Goal: Information Seeking & Learning: Check status

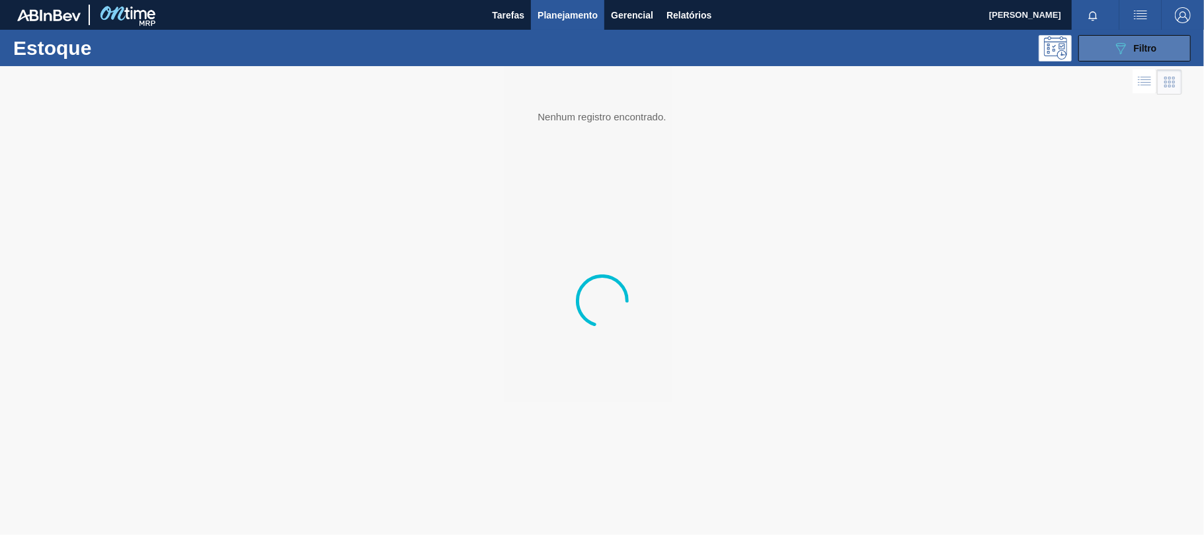
drag, startPoint x: 1109, startPoint y: 38, endPoint x: 1083, endPoint y: 40, distance: 26.5
click at [1108, 40] on button "089F7B8B-B2A5-4AFE-B5C0-19BA573D28AC Filtro" at bounding box center [1134, 48] width 112 height 26
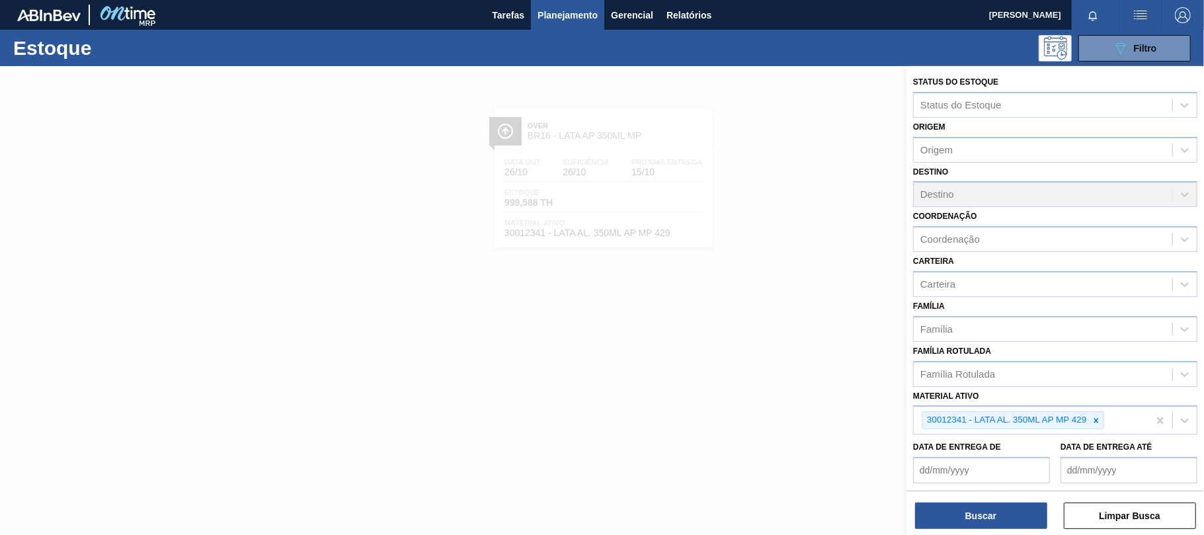
click at [1098, 418] on icon at bounding box center [1095, 420] width 9 height 9
paste ativo "30017830"
type ativo "30017830"
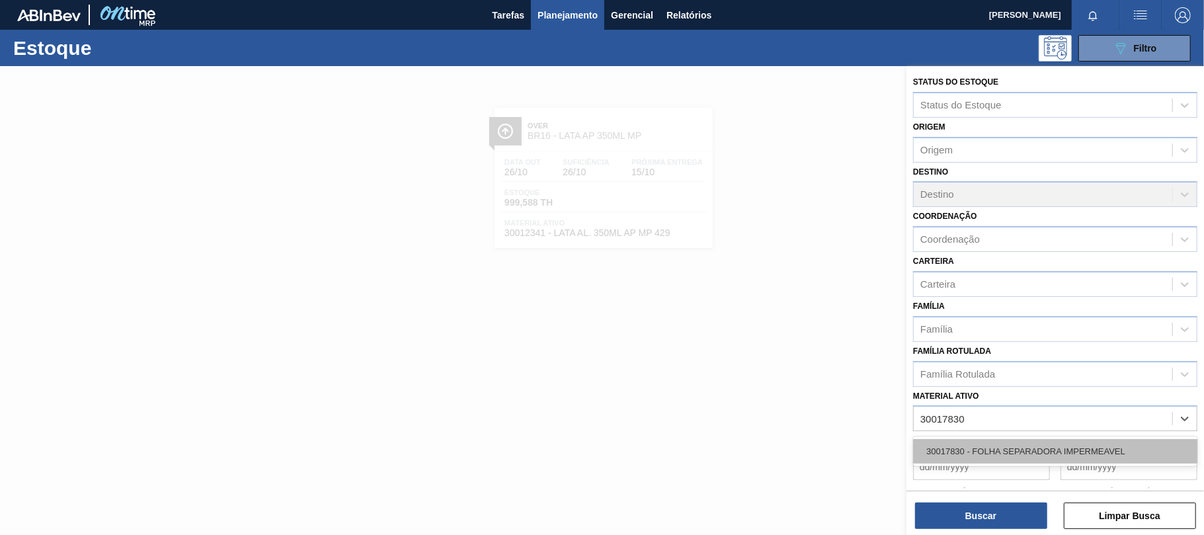
click at [992, 443] on div "30017830 - FOLHA SEPARADORA IMPERMEAVEL" at bounding box center [1055, 451] width 284 height 24
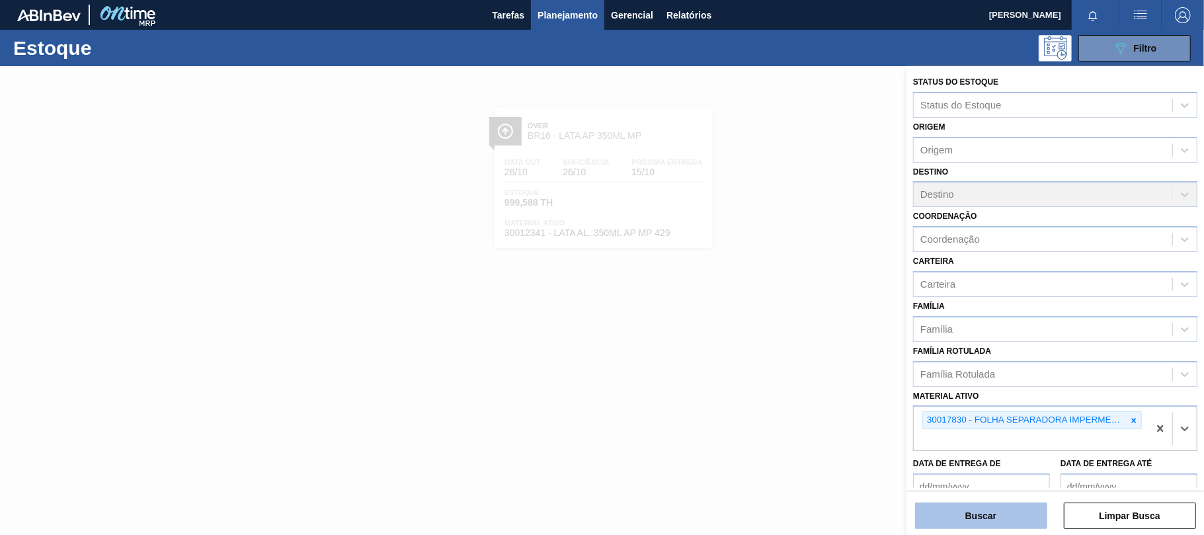
click at [982, 518] on button "Buscar" at bounding box center [981, 515] width 132 height 26
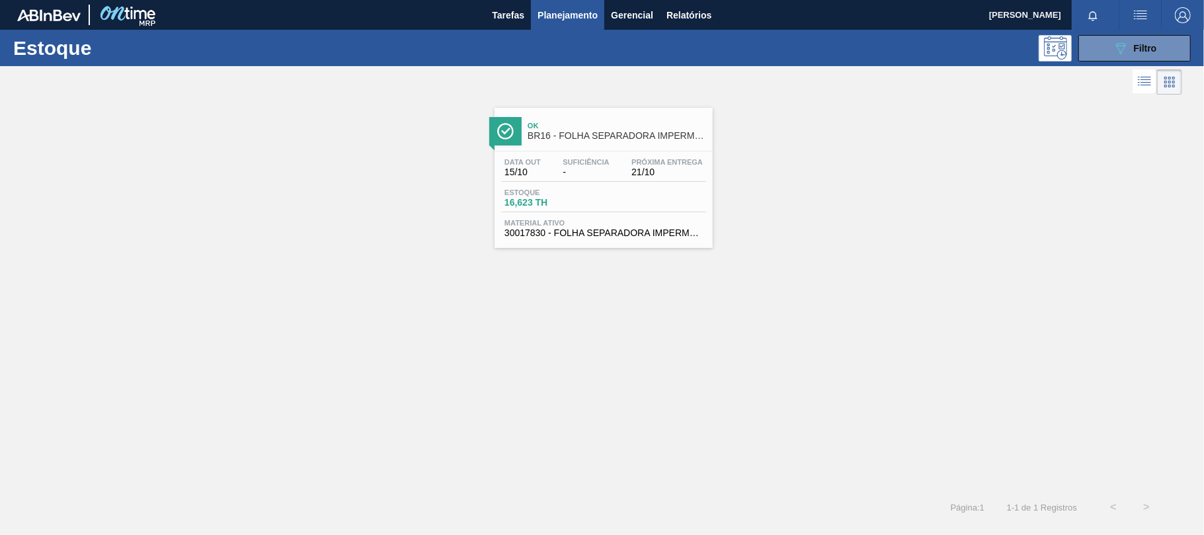
click at [646, 231] on span "30017830 - FOLHA SEPARADORA IMPERMEAVEL" at bounding box center [603, 233] width 198 height 10
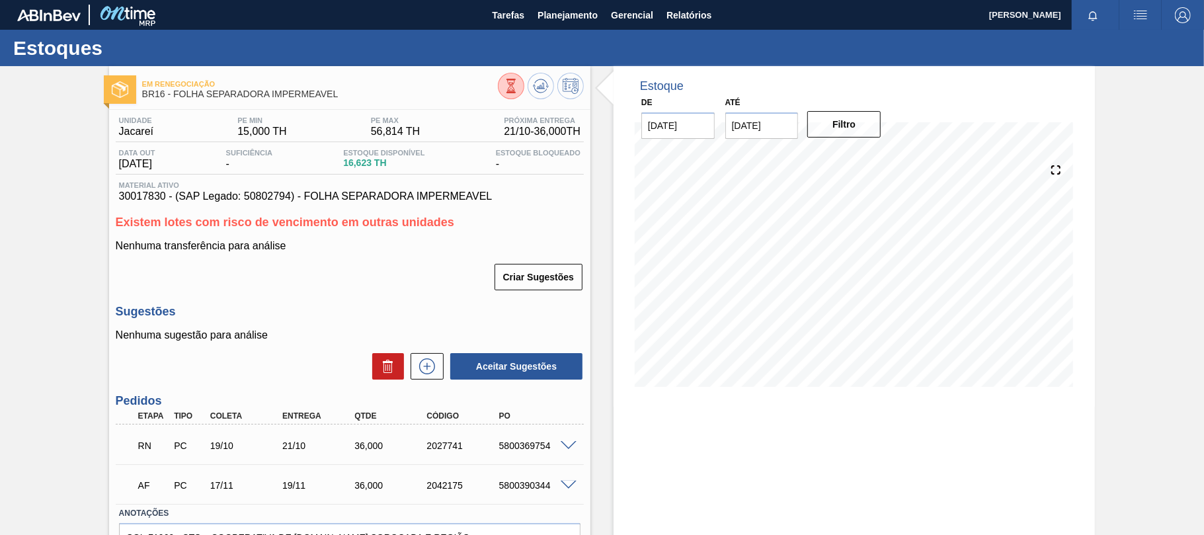
scroll to position [77, 0]
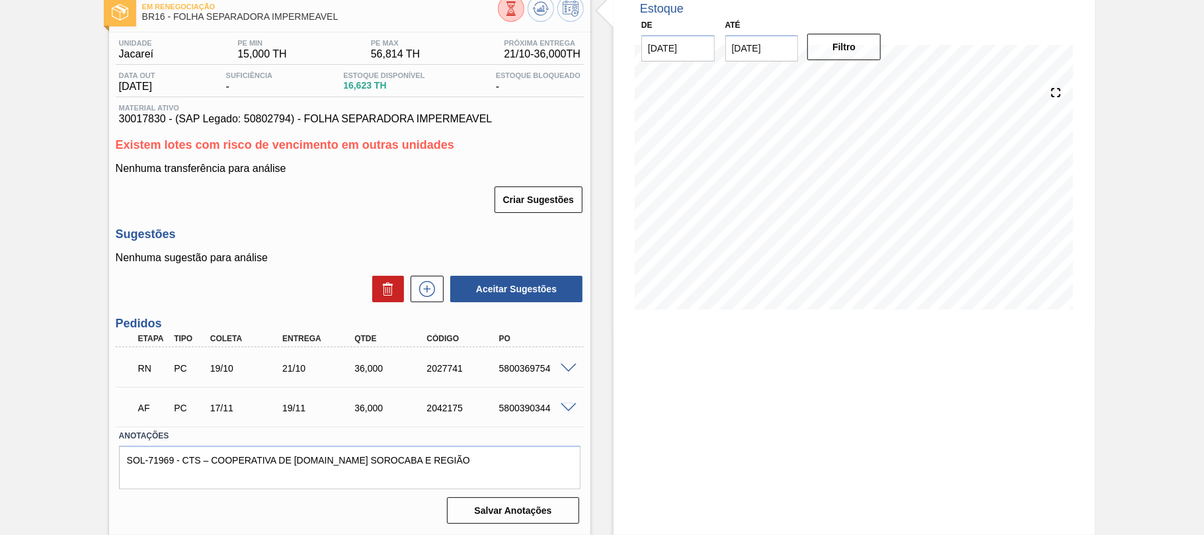
click at [570, 366] on span at bounding box center [569, 369] width 16 height 10
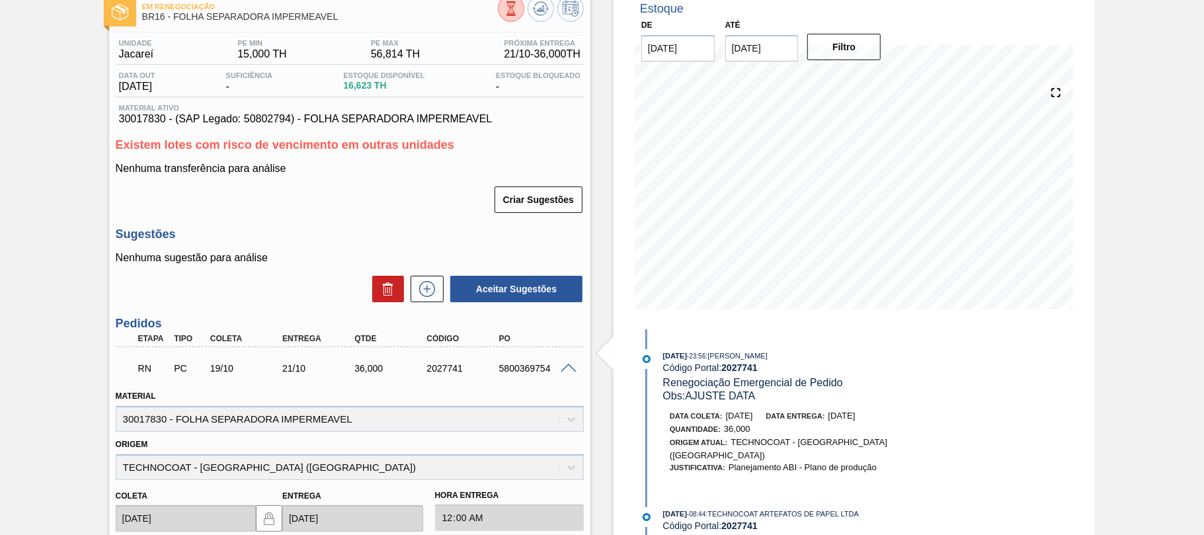
scroll to position [0, 0]
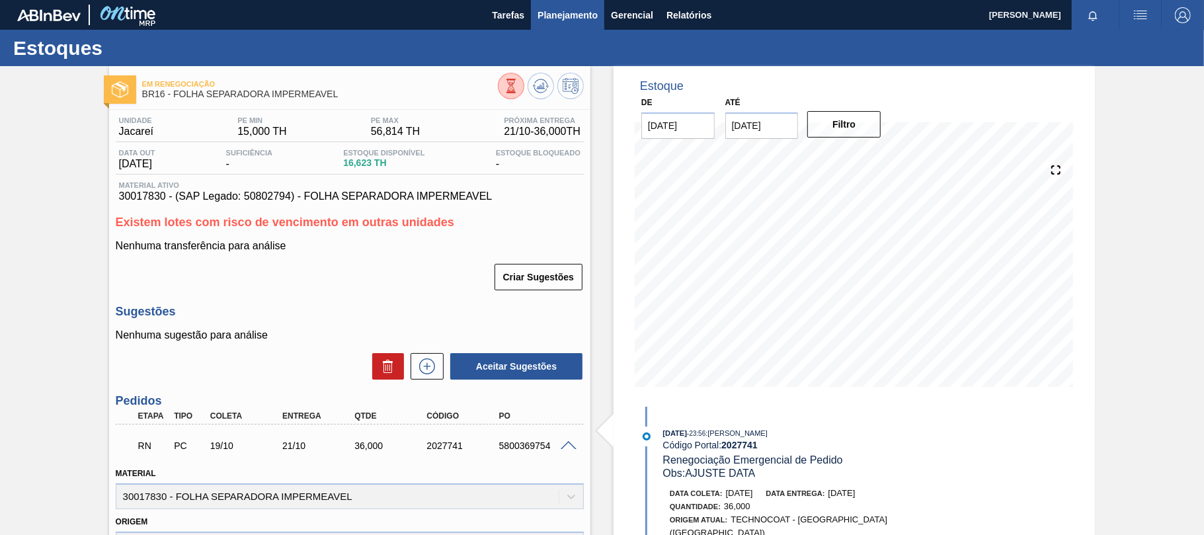
click at [564, 8] on span "Planejamento" at bounding box center [567, 15] width 60 height 16
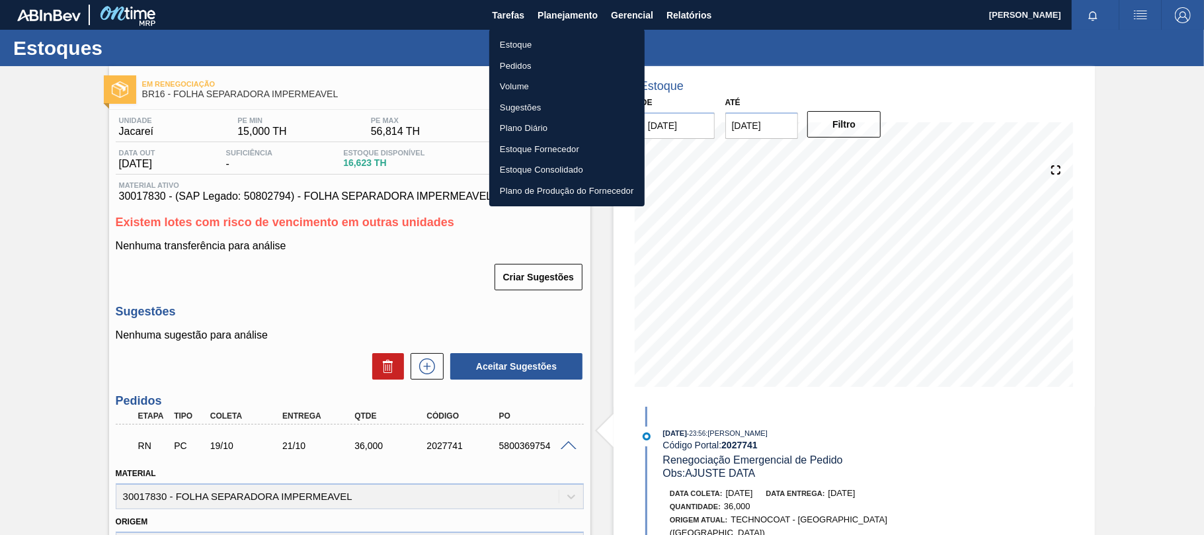
click at [561, 51] on li "Estoque" at bounding box center [566, 44] width 155 height 21
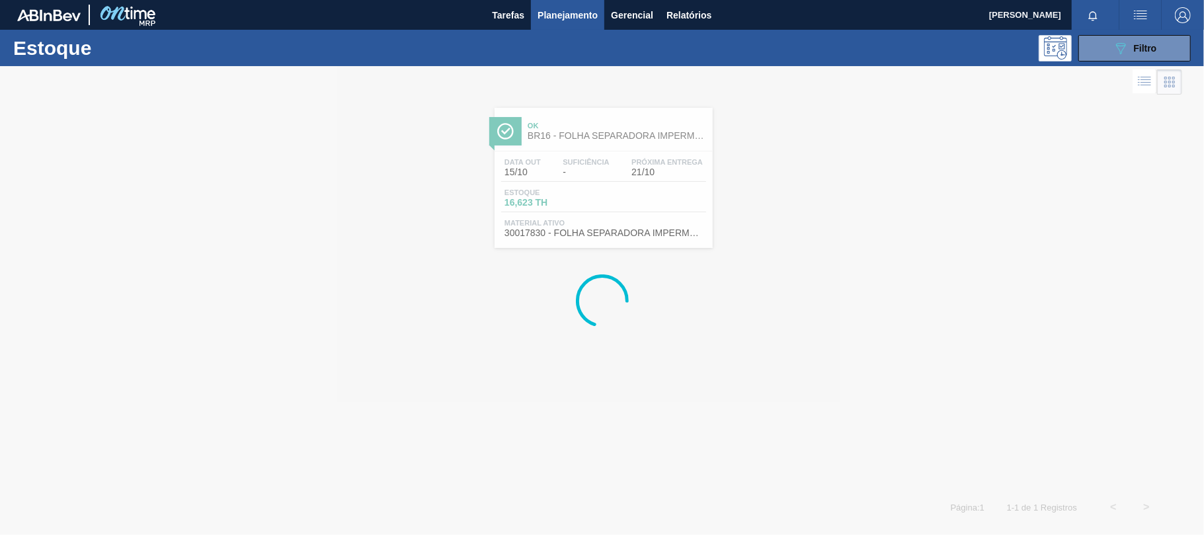
drag, startPoint x: 1156, startPoint y: 46, endPoint x: 1079, endPoint y: 103, distance: 95.5
click at [1154, 48] on span "Filtro" at bounding box center [1145, 48] width 23 height 11
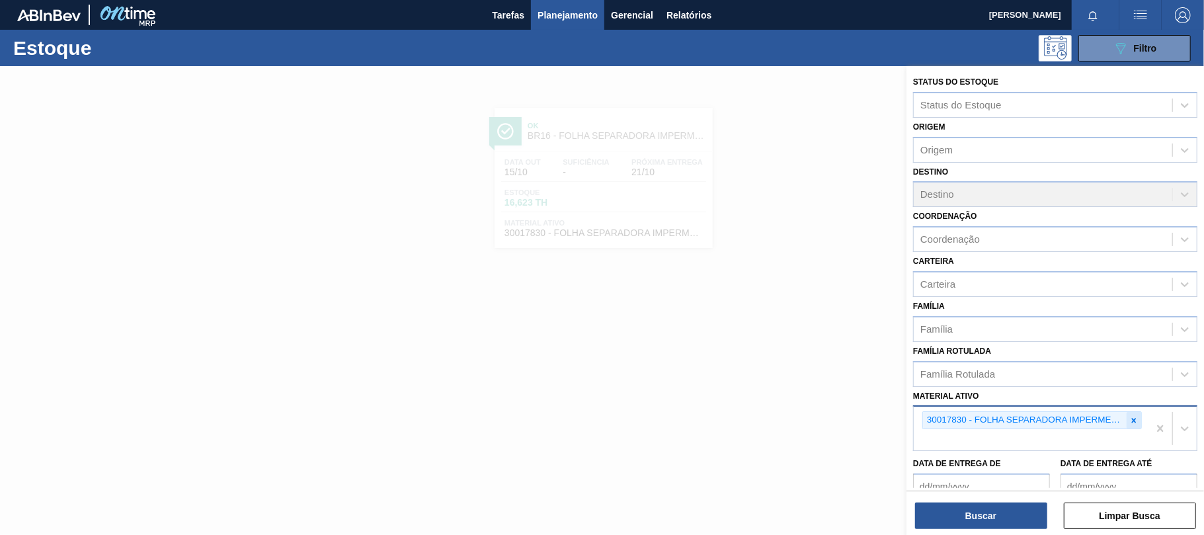
click at [1132, 418] on icon at bounding box center [1134, 420] width 5 height 5
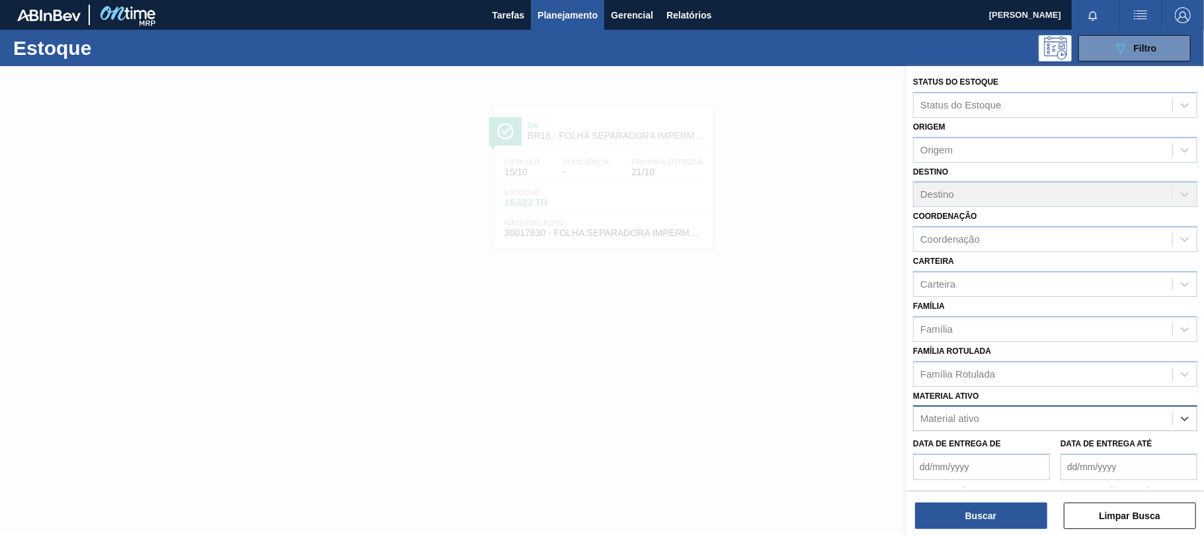
paste ativo "30002293"
type ativo "30002293"
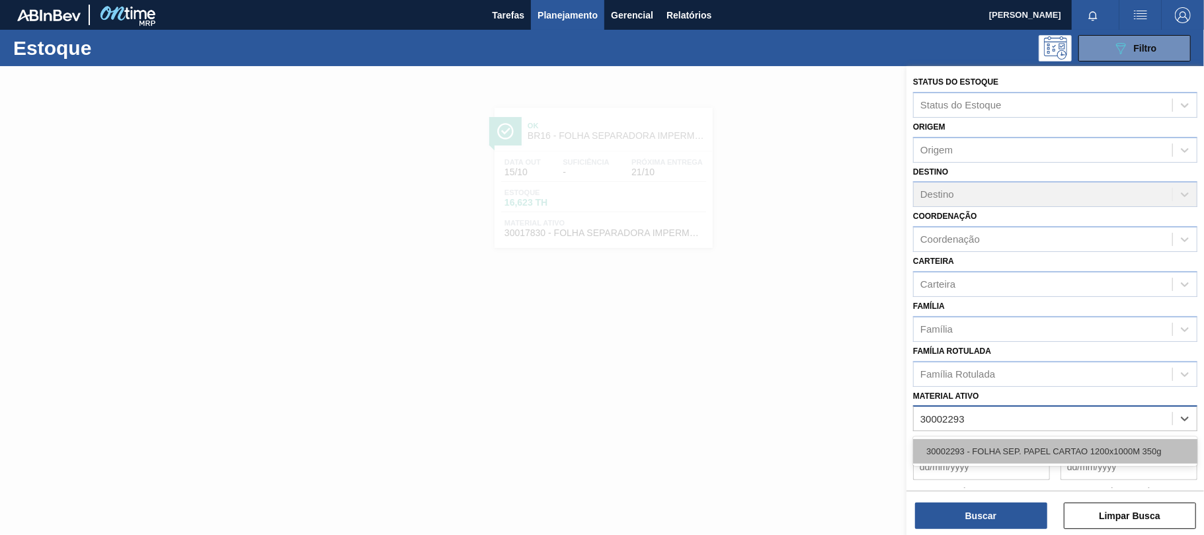
click at [1000, 444] on div "30002293 - FOLHA SEP. PAPEL CARTAO 1200x1000M 350g" at bounding box center [1055, 451] width 284 height 24
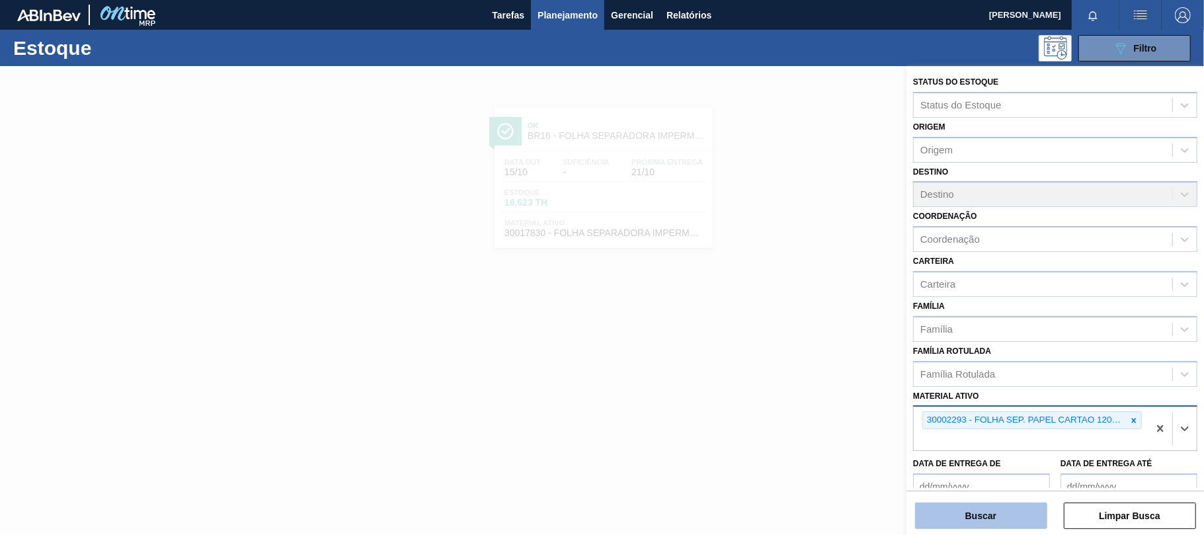
click at [990, 508] on button "Buscar" at bounding box center [981, 515] width 132 height 26
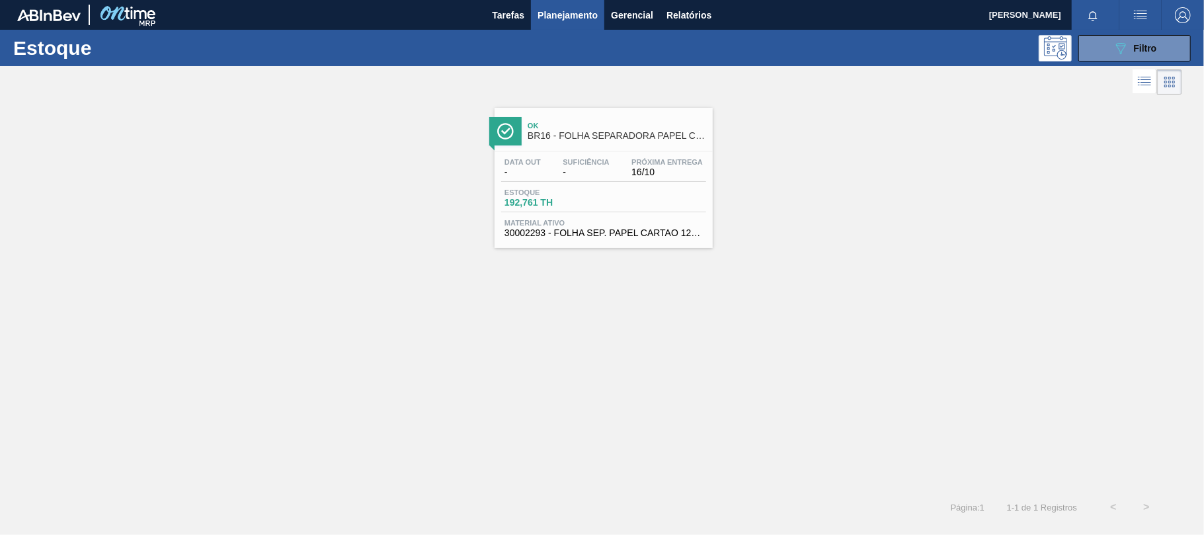
click at [649, 175] on span "16/10" at bounding box center [666, 172] width 71 height 10
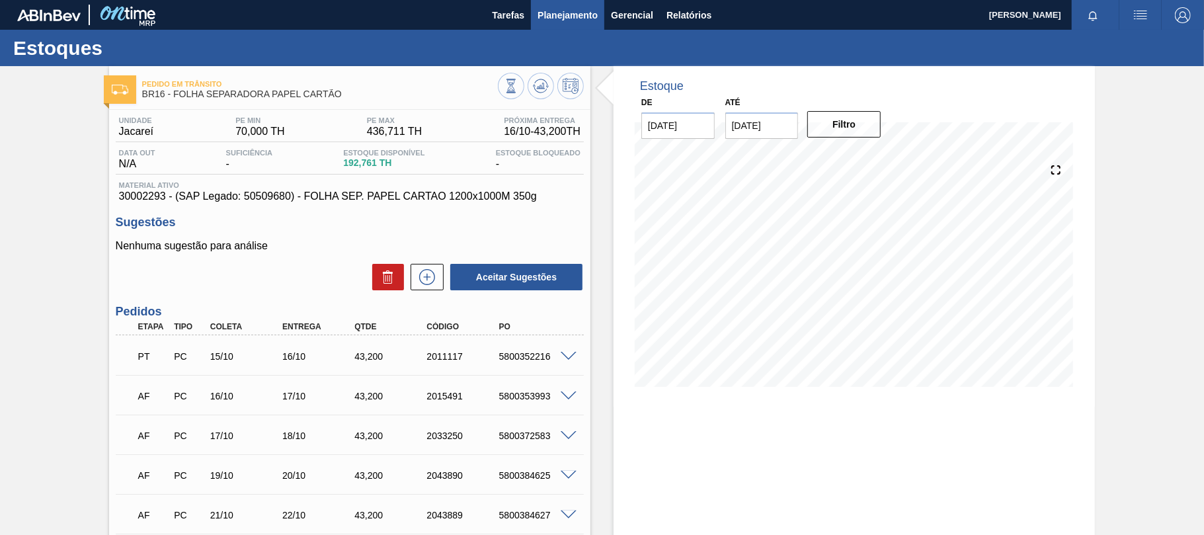
click at [567, 7] on span "Planejamento" at bounding box center [567, 15] width 60 height 16
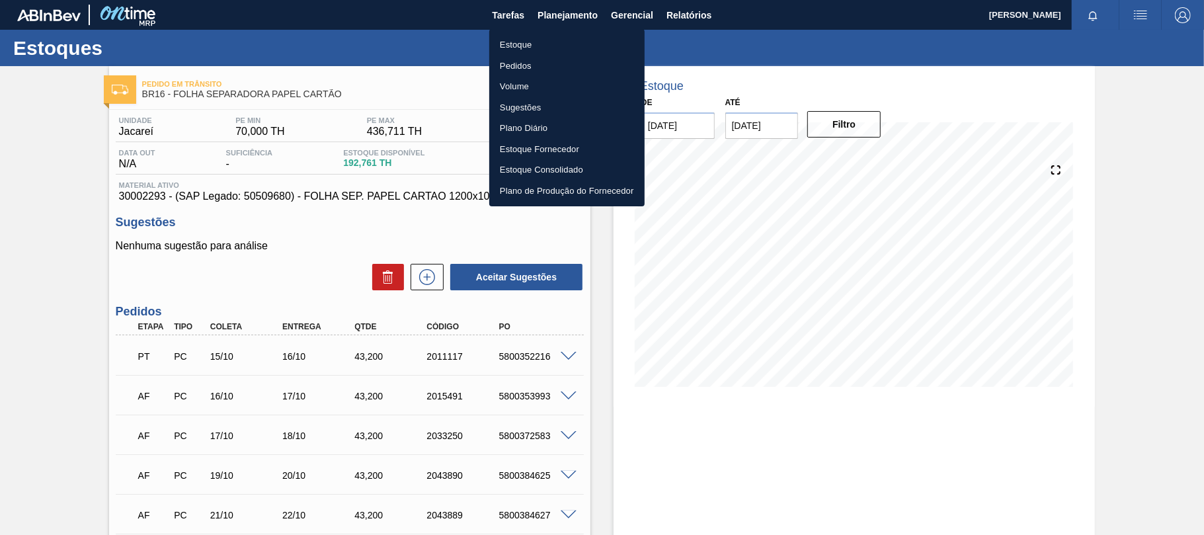
click at [534, 41] on li "Estoque" at bounding box center [566, 44] width 155 height 21
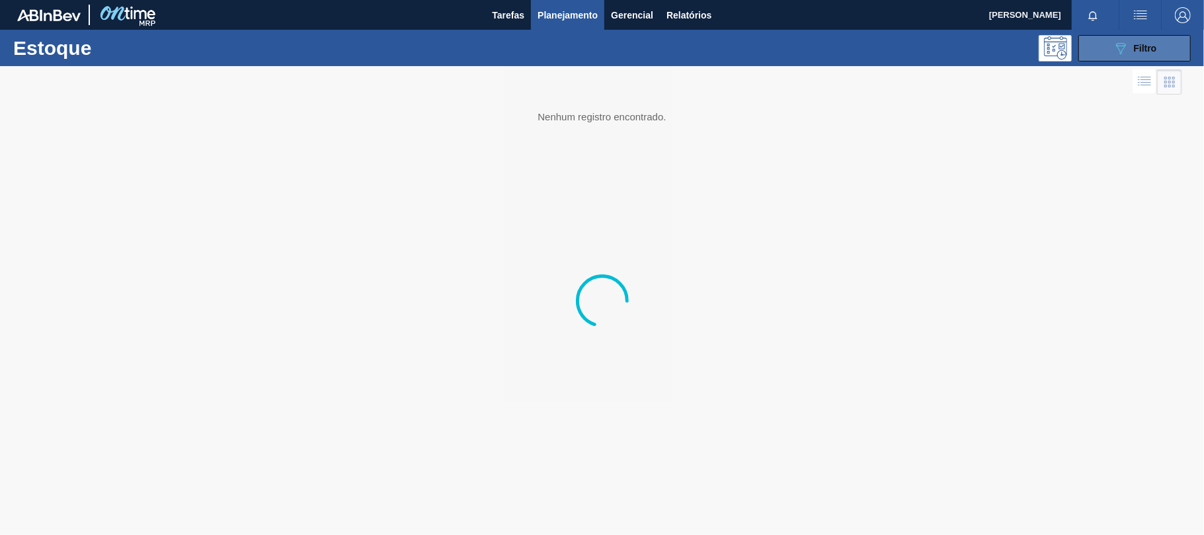
click at [1083, 46] on button "089F7B8B-B2A5-4AFE-B5C0-19BA573D28AC Filtro" at bounding box center [1134, 48] width 112 height 26
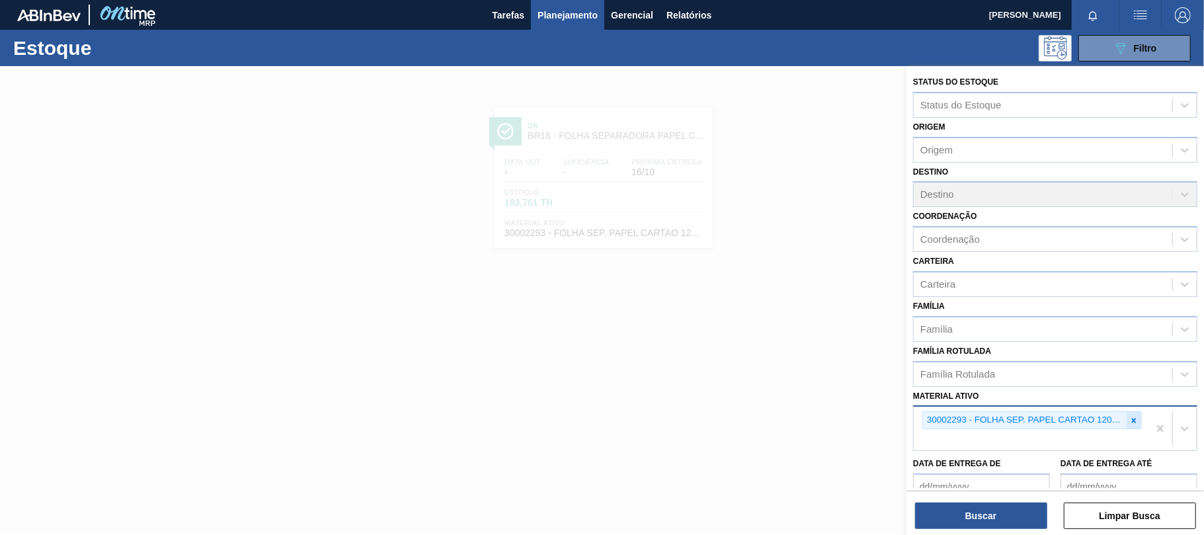
click at [1129, 420] on icon at bounding box center [1133, 420] width 9 height 9
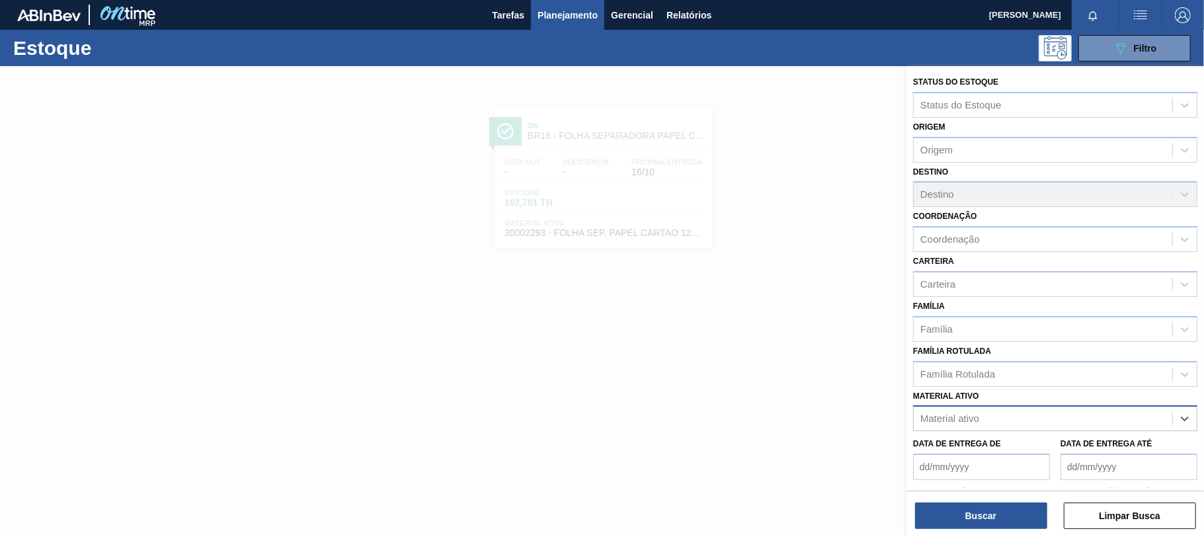
paste ativo "30007970"
type ativo "30007970"
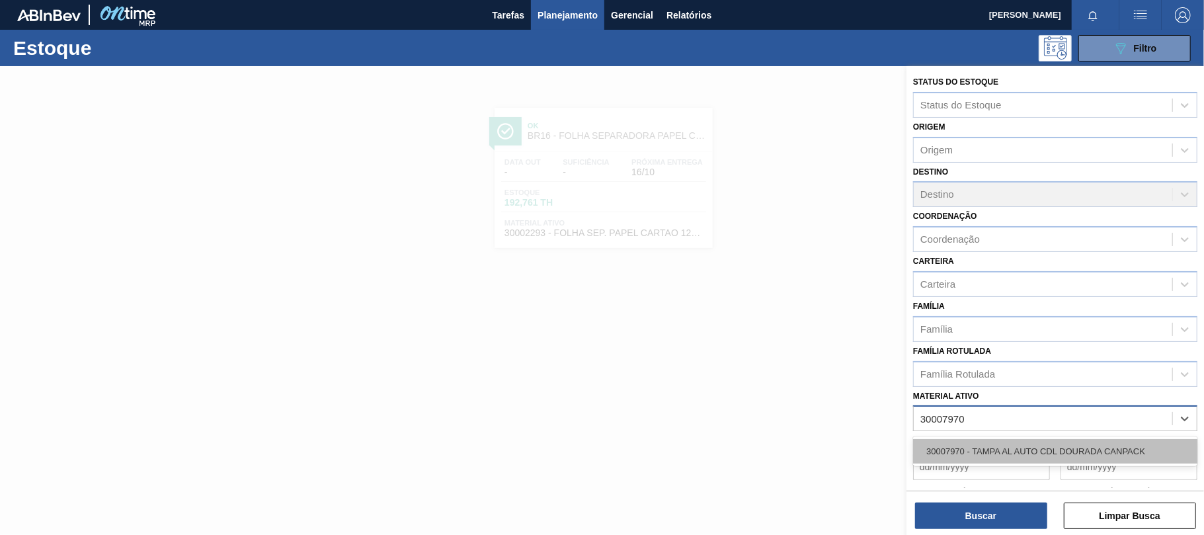
click at [1005, 446] on div "30007970 - TAMPA AL AUTO CDL DOURADA CANPACK" at bounding box center [1055, 451] width 284 height 24
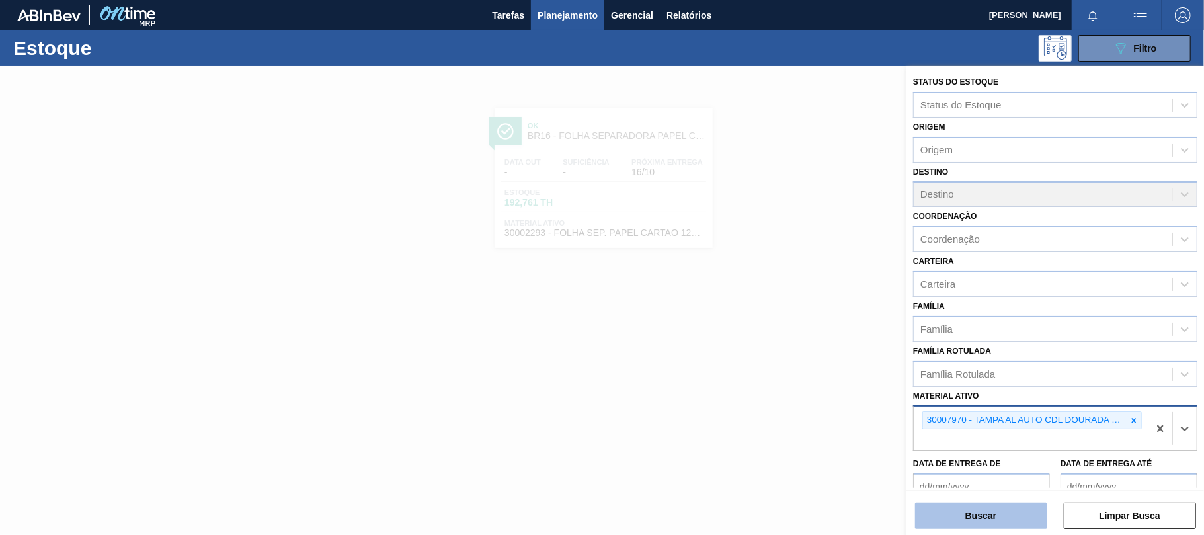
click at [993, 518] on button "Buscar" at bounding box center [981, 515] width 132 height 26
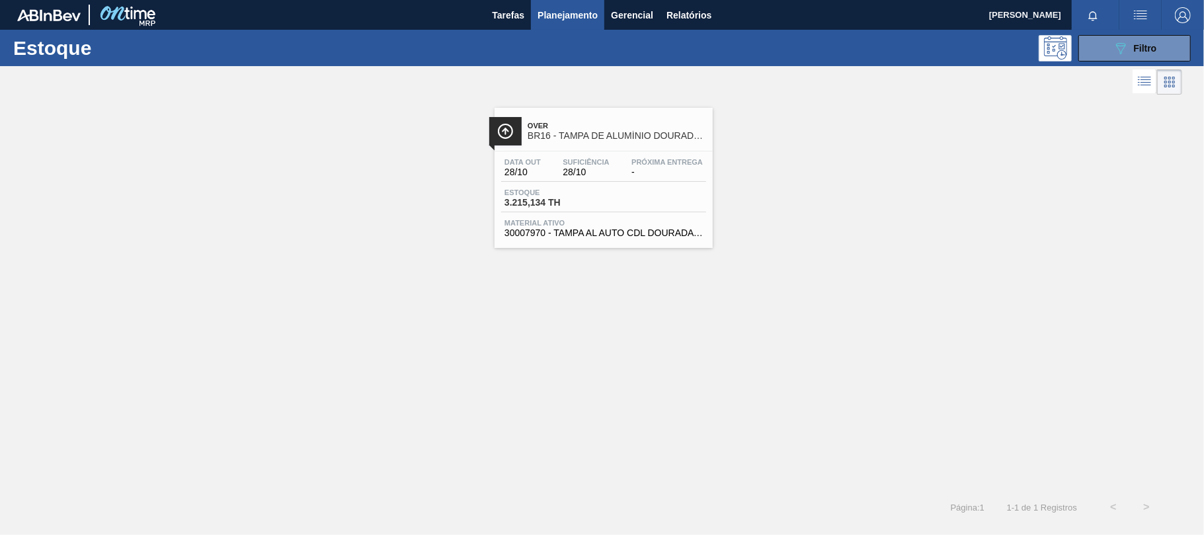
click at [611, 223] on span "Material ativo" at bounding box center [603, 223] width 198 height 8
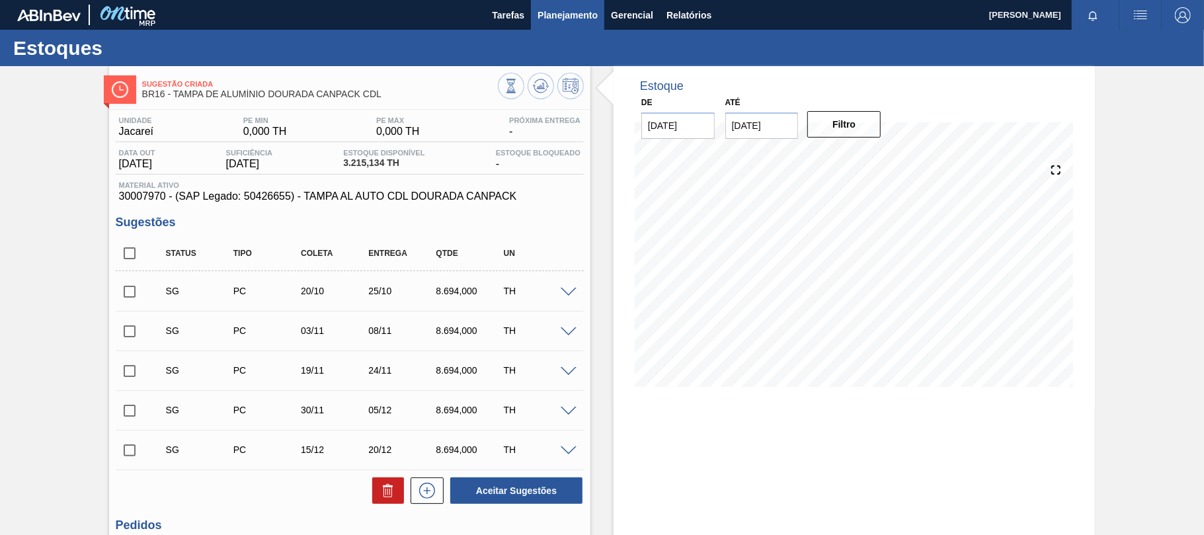
click at [582, 5] on button "Planejamento" at bounding box center [567, 15] width 73 height 30
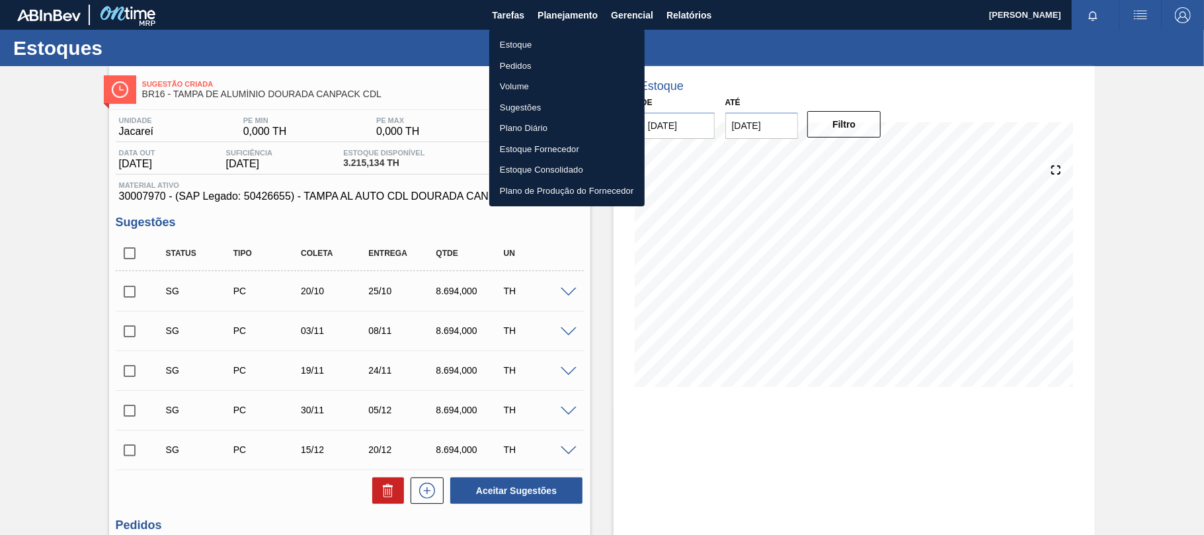
click at [553, 38] on li "Estoque" at bounding box center [566, 44] width 155 height 21
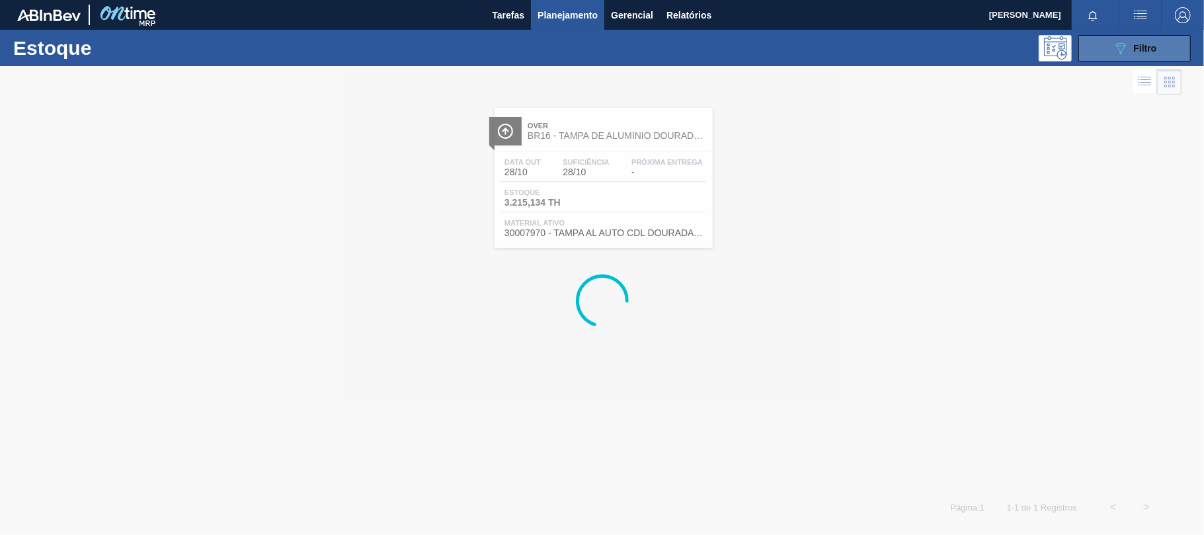
click at [1111, 56] on div "Estoque 089F7B8B-B2A5-4AFE-B5C0-19BA573D28AC Filtro" at bounding box center [602, 48] width 1204 height 36
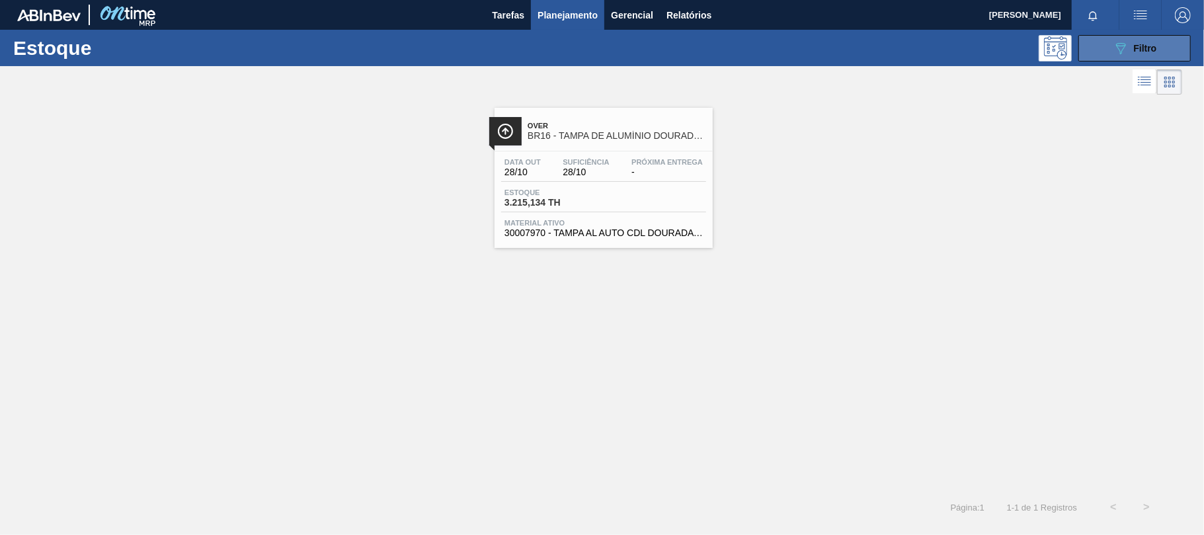
click at [1108, 50] on button "089F7B8B-B2A5-4AFE-B5C0-19BA573D28AC Filtro" at bounding box center [1134, 48] width 112 height 26
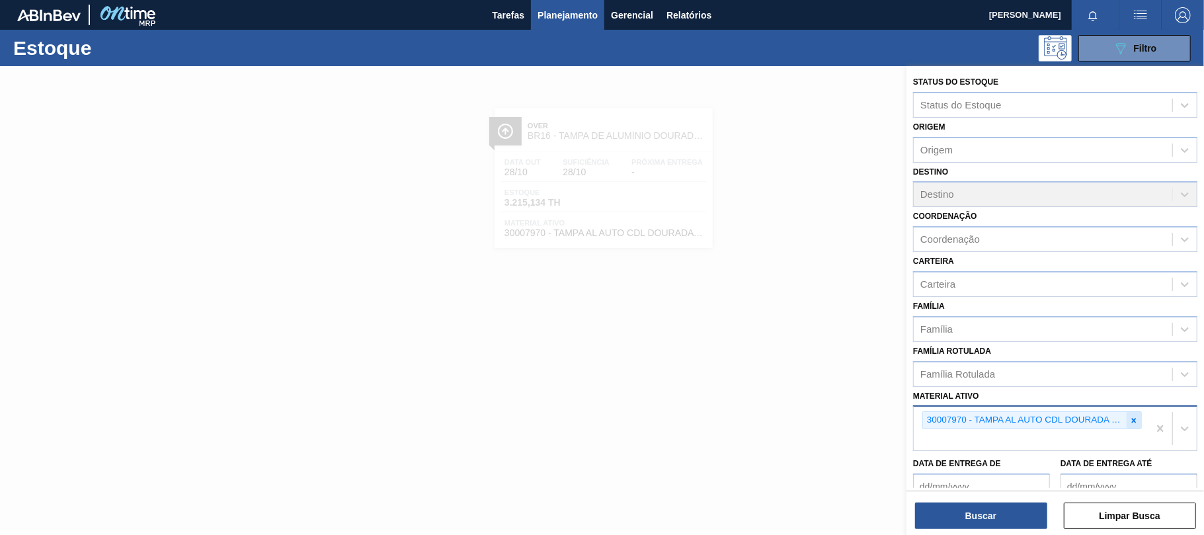
click at [1126, 422] on div at bounding box center [1133, 420] width 15 height 17
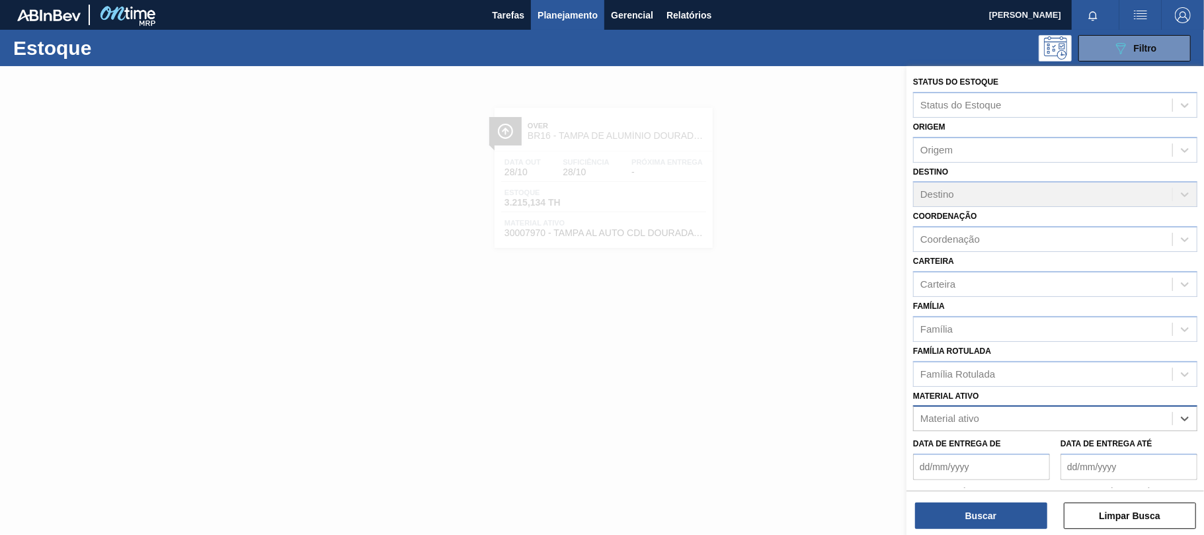
paste ativo "30007969"
type ativo "30007969"
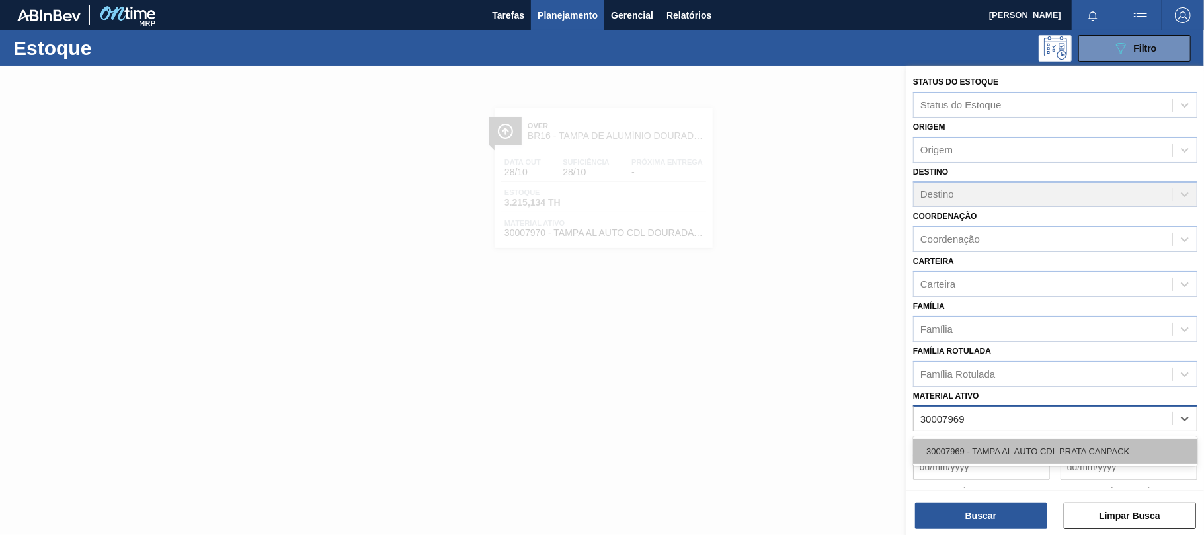
click at [981, 444] on div "30007969 - TAMPA AL AUTO CDL PRATA CANPACK" at bounding box center [1055, 451] width 284 height 24
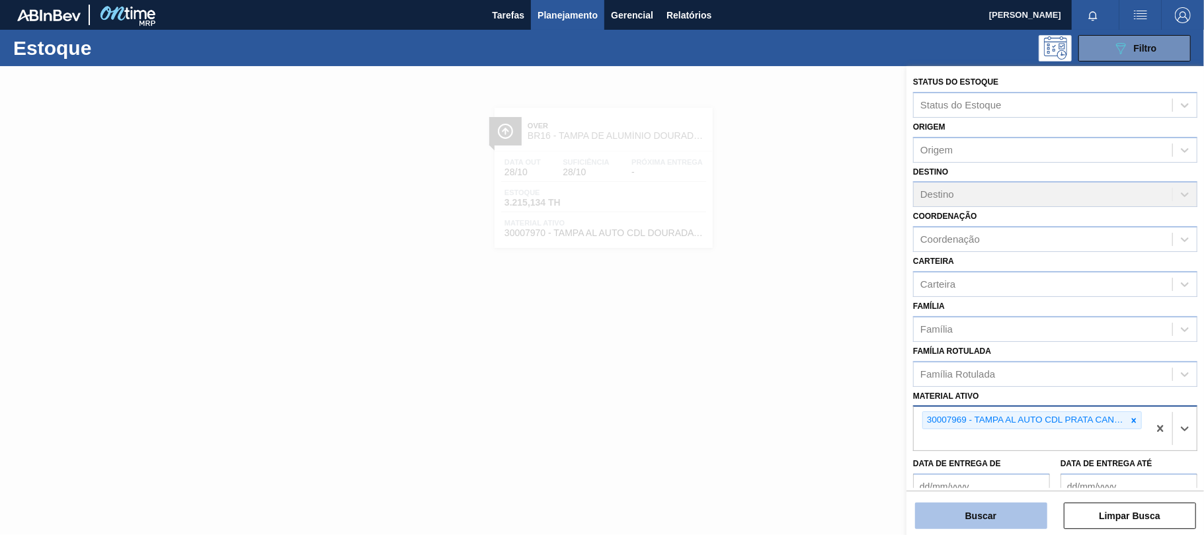
click at [963, 522] on button "Buscar" at bounding box center [981, 515] width 132 height 26
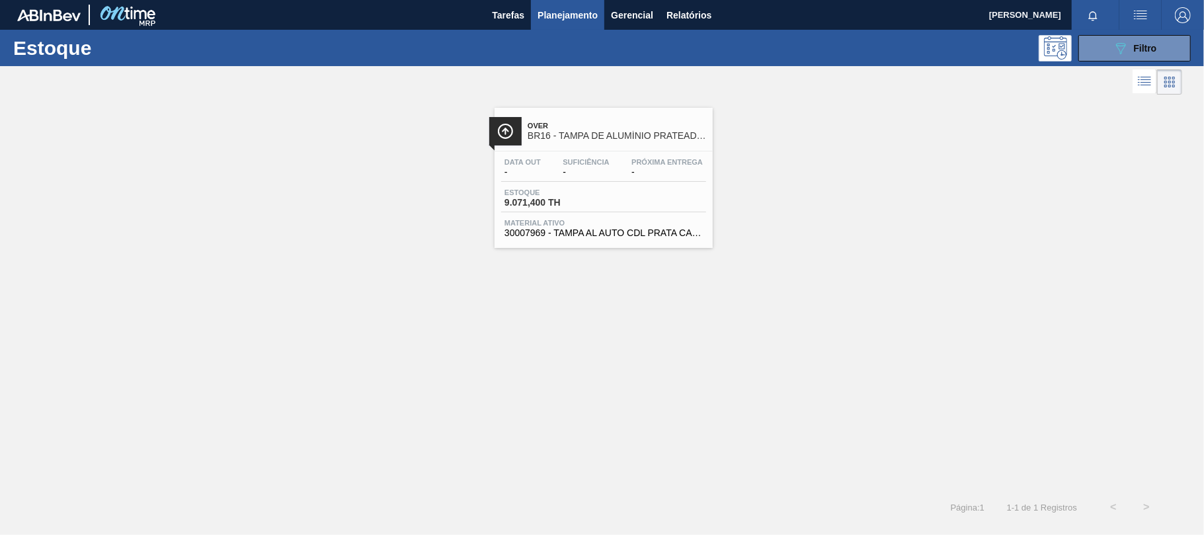
click at [591, 173] on span "-" at bounding box center [586, 172] width 46 height 10
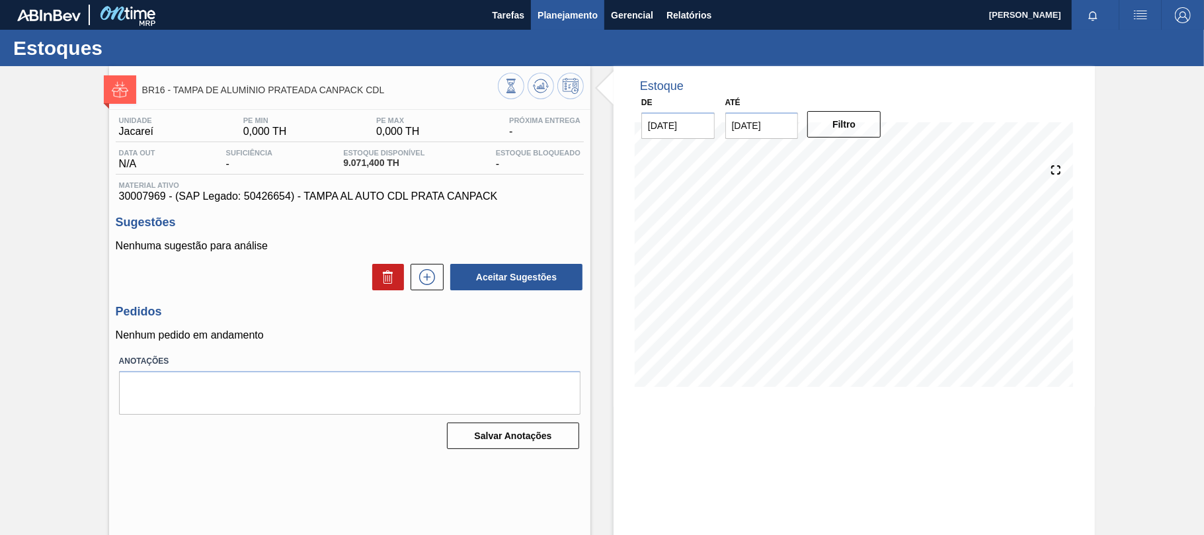
click at [547, 3] on button "Planejamento" at bounding box center [567, 15] width 73 height 30
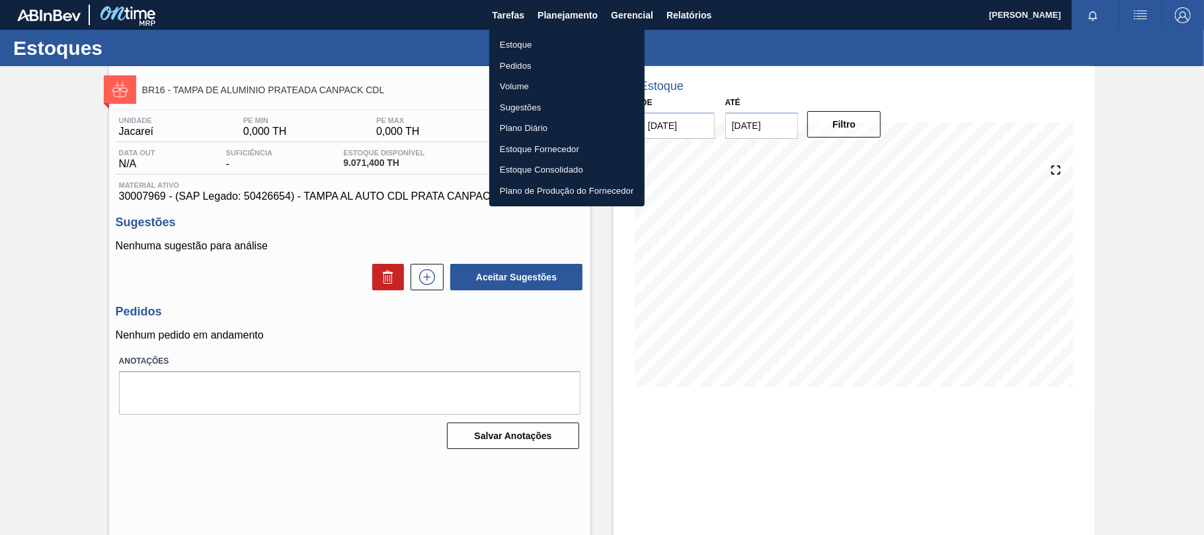
click at [558, 38] on li "Estoque" at bounding box center [566, 44] width 155 height 21
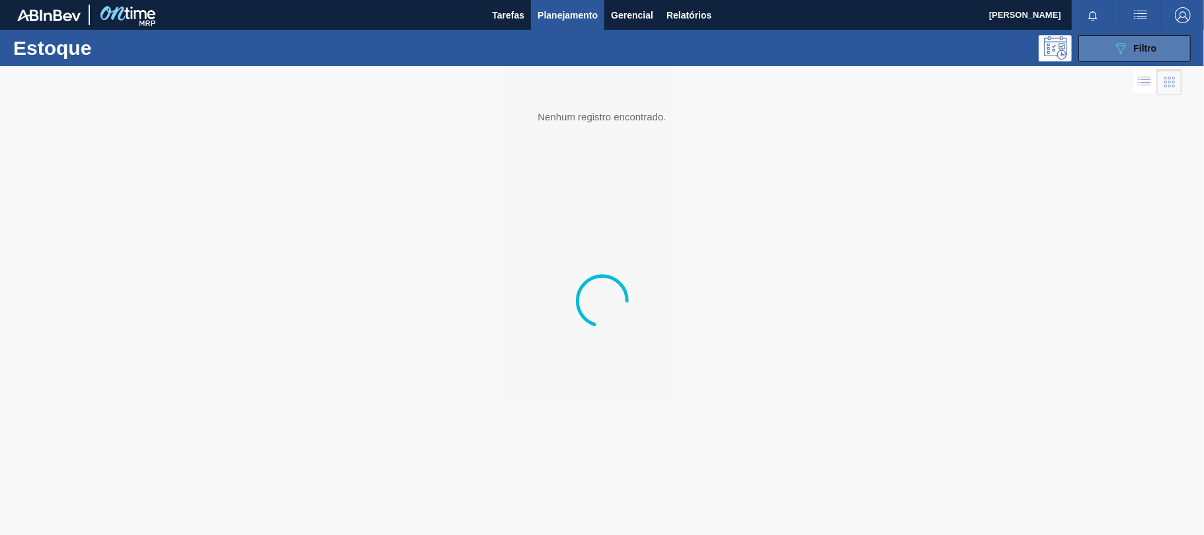
click at [1120, 48] on icon "089F7B8B-B2A5-4AFE-B5C0-19BA573D28AC" at bounding box center [1121, 48] width 16 height 16
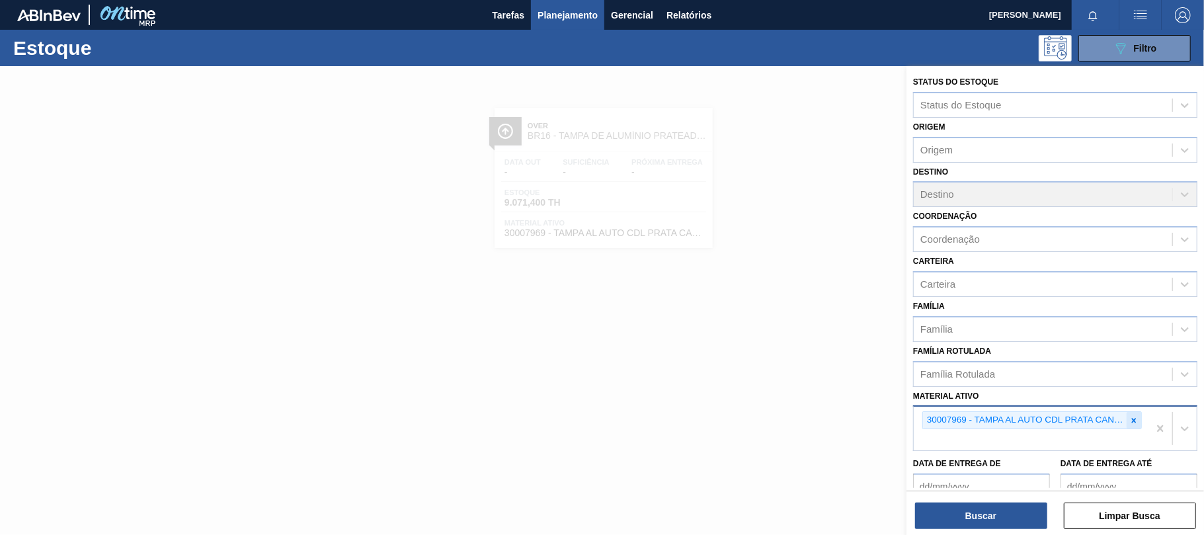
click at [1135, 418] on icon at bounding box center [1133, 420] width 9 height 9
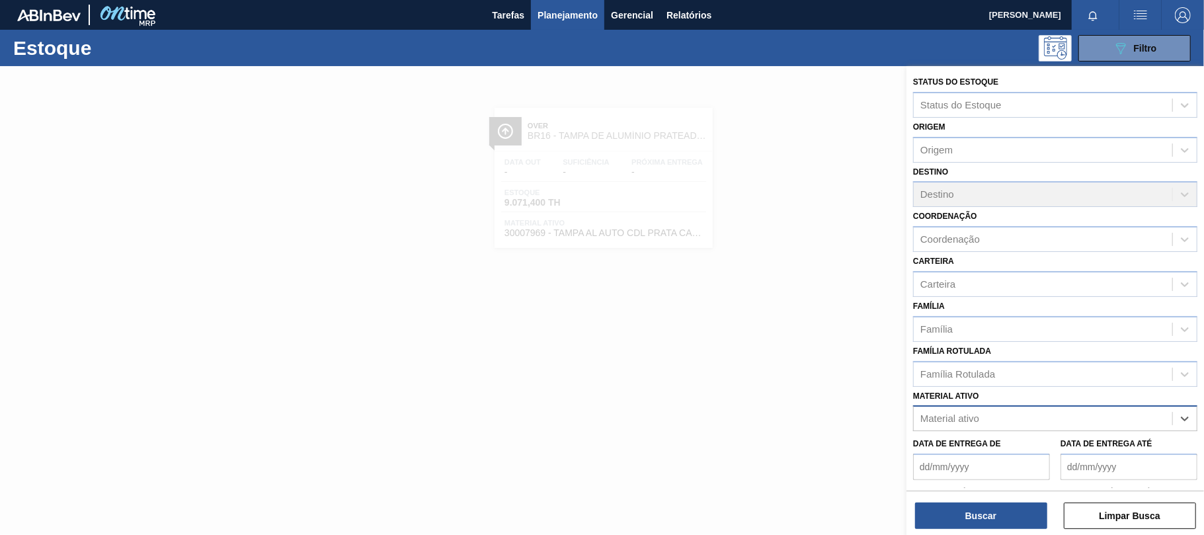
paste ativo "30012600"
type ativo "30012600"
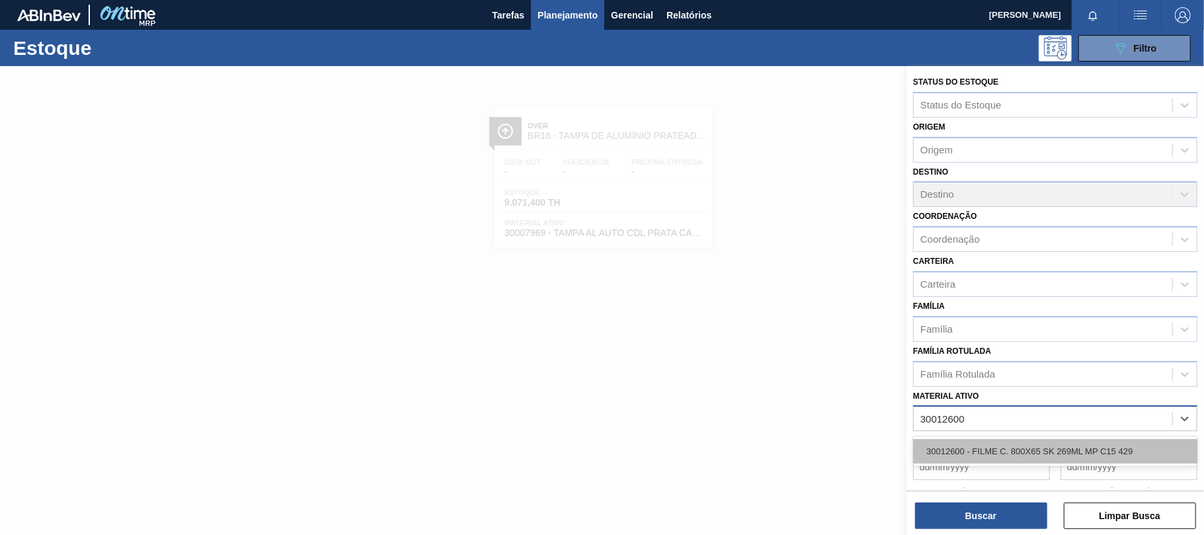
click at [1021, 450] on div "30012600 - FILME C. 800X65 SK 269ML MP C15 429" at bounding box center [1055, 451] width 284 height 24
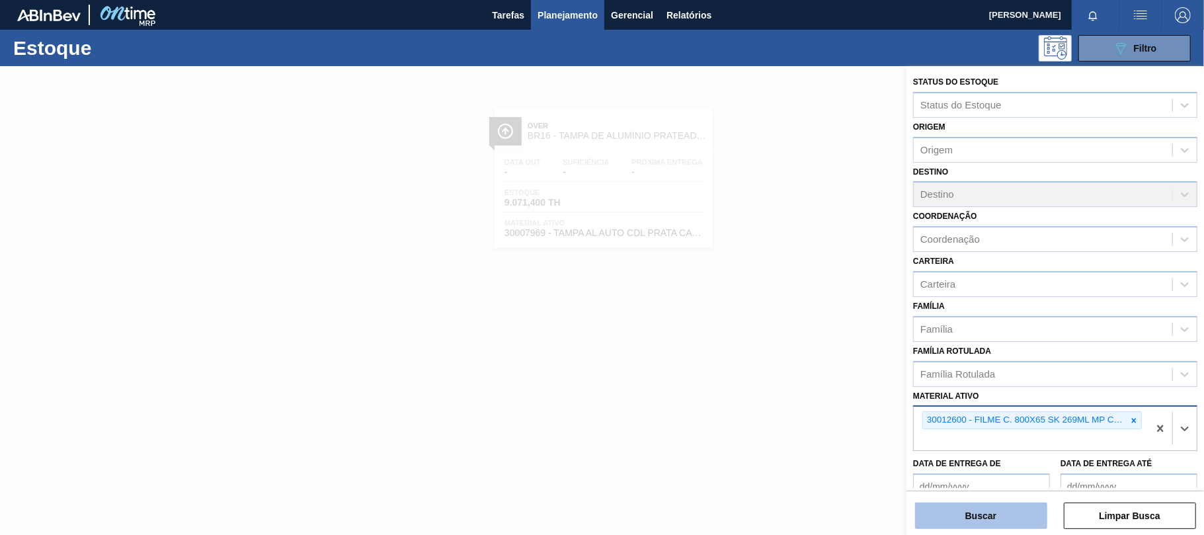
click at [997, 508] on button "Buscar" at bounding box center [981, 515] width 132 height 26
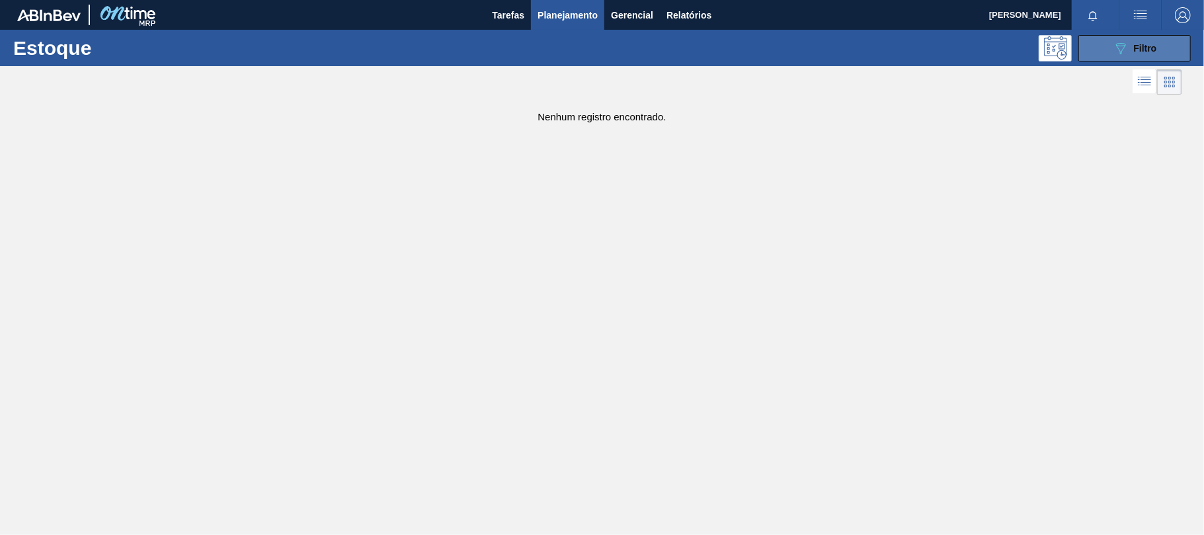
click at [1133, 38] on button "089F7B8B-B2A5-4AFE-B5C0-19BA573D28AC Filtro" at bounding box center [1134, 48] width 112 height 26
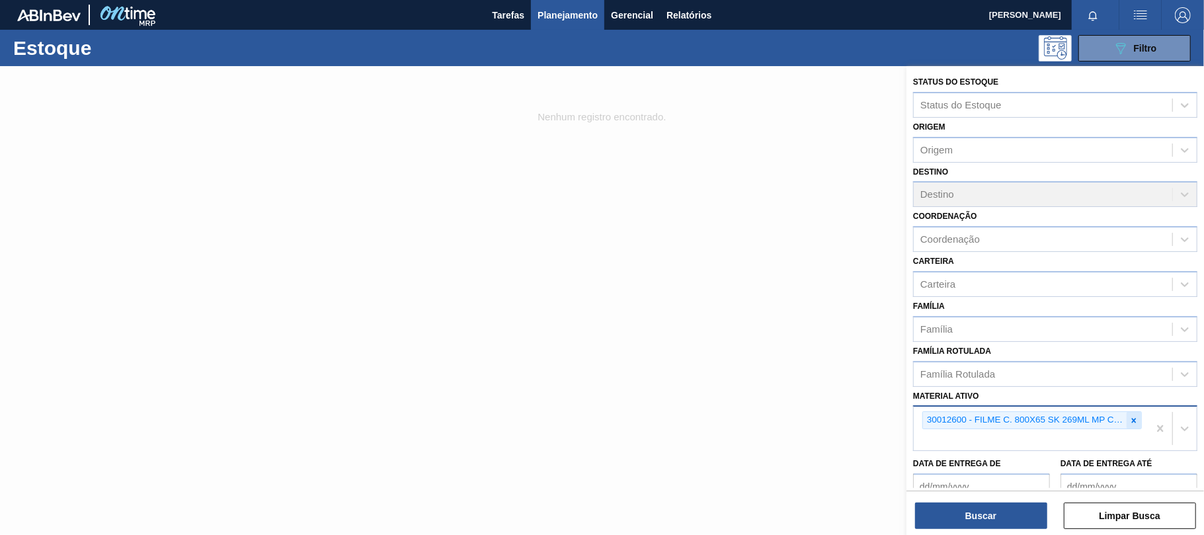
click at [1132, 419] on icon at bounding box center [1133, 420] width 9 height 9
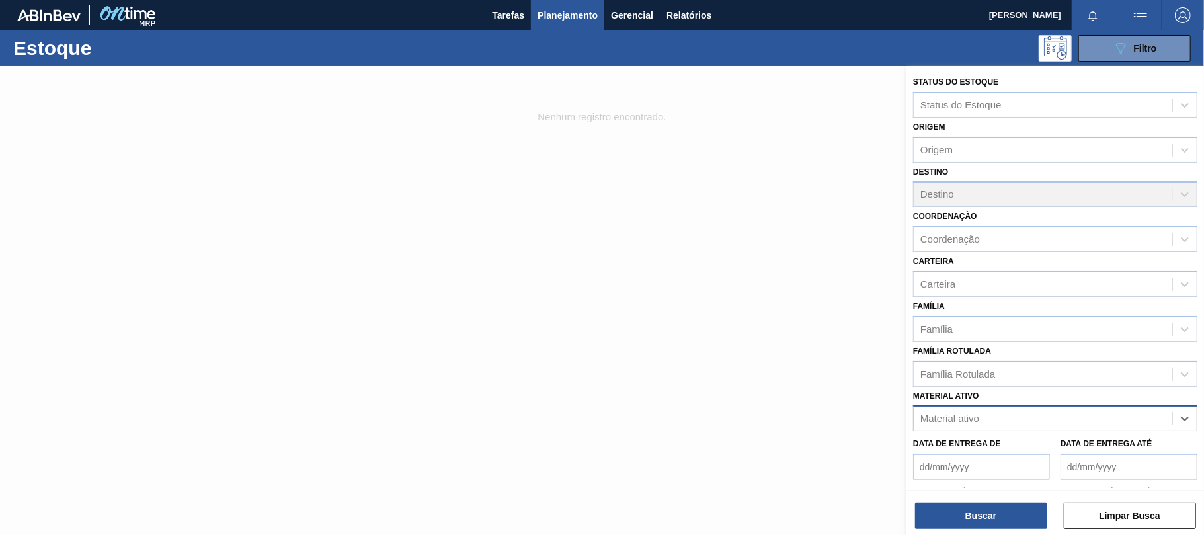
paste ativo "30012600"
type ativo "30012600"
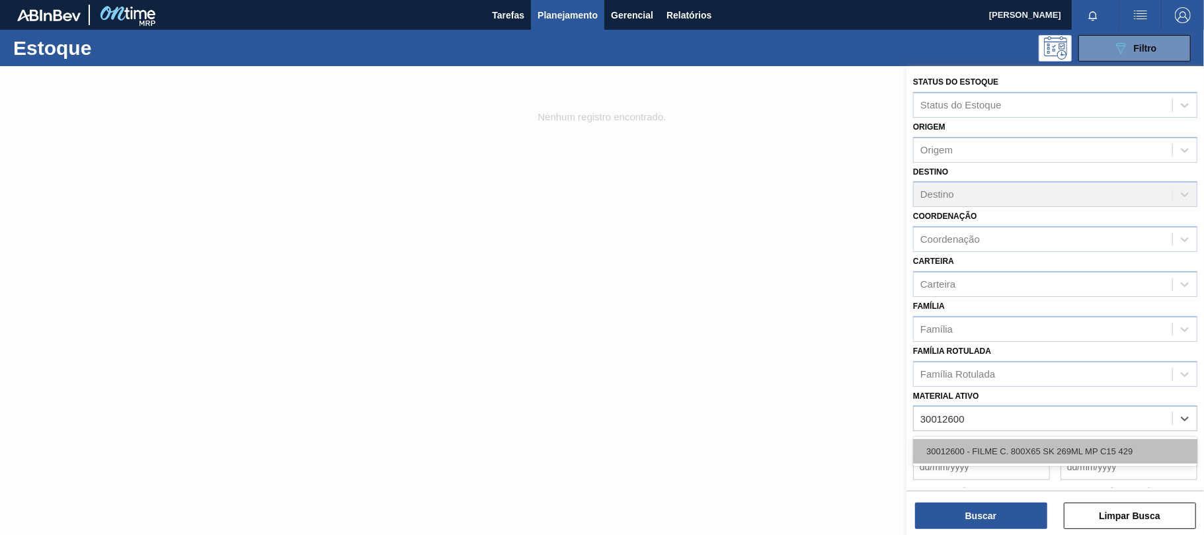
click at [1016, 442] on div "30012600 - FILME C. 800X65 SK 269ML MP C15 429" at bounding box center [1055, 451] width 284 height 24
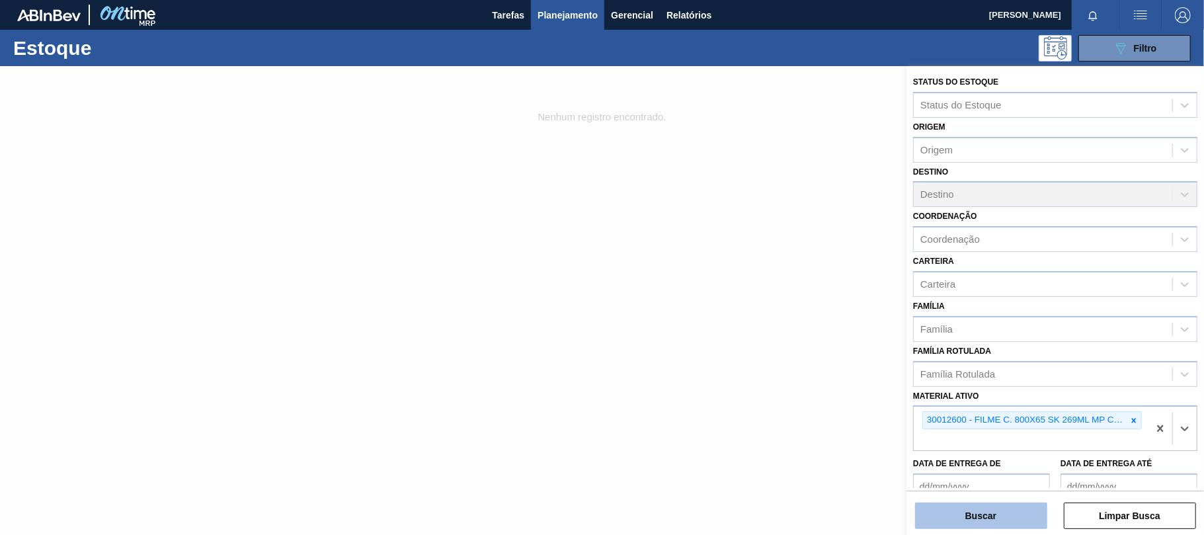
click at [1003, 516] on button "Buscar" at bounding box center [981, 515] width 132 height 26
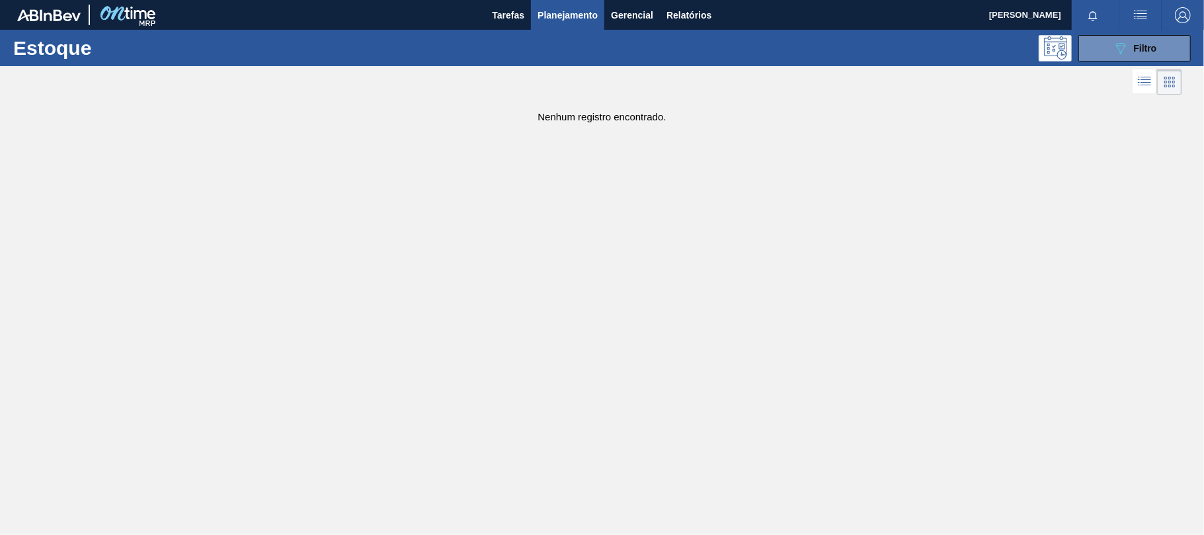
click at [600, 127] on main "Tarefas Planejamento Gerencial Relatórios [PERSON_NAME] todas como lido Estoque…" at bounding box center [602, 267] width 1204 height 535
drag, startPoint x: 1123, startPoint y: 48, endPoint x: 1116, endPoint y: 48, distance: 6.6
click at [1122, 48] on icon "089F7B8B-B2A5-4AFE-B5C0-19BA573D28AC" at bounding box center [1121, 48] width 16 height 16
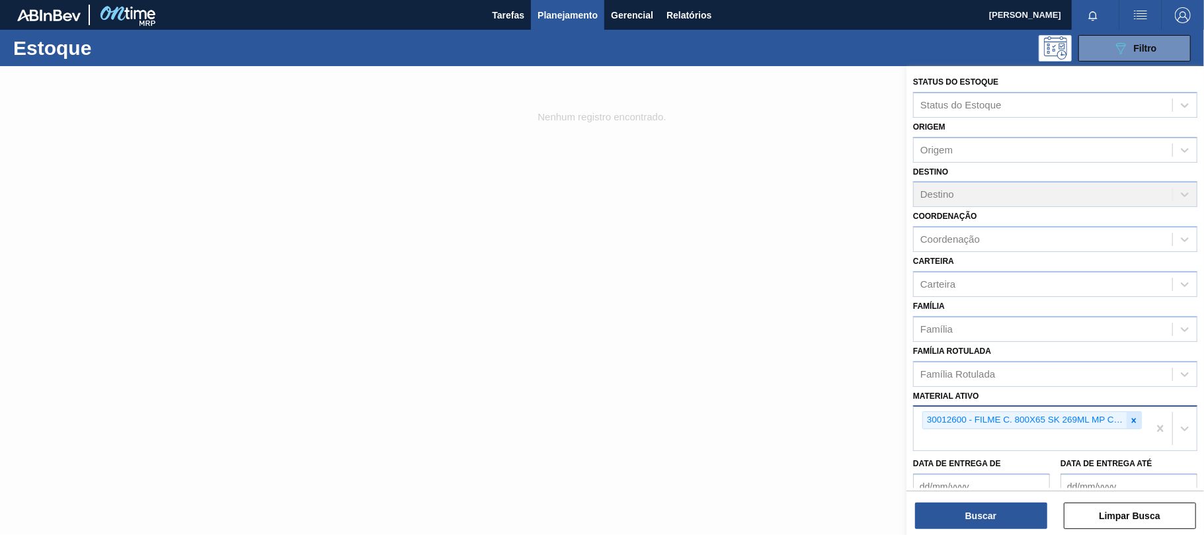
click at [1136, 420] on icon at bounding box center [1133, 420] width 9 height 9
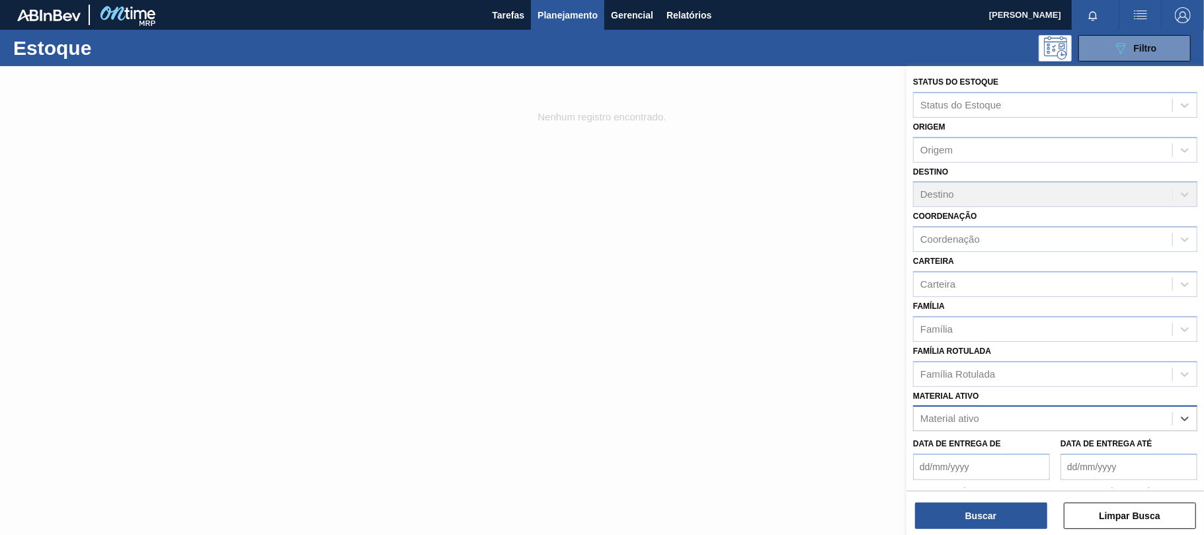
paste ativo "30031884"
type ativo "30031884"
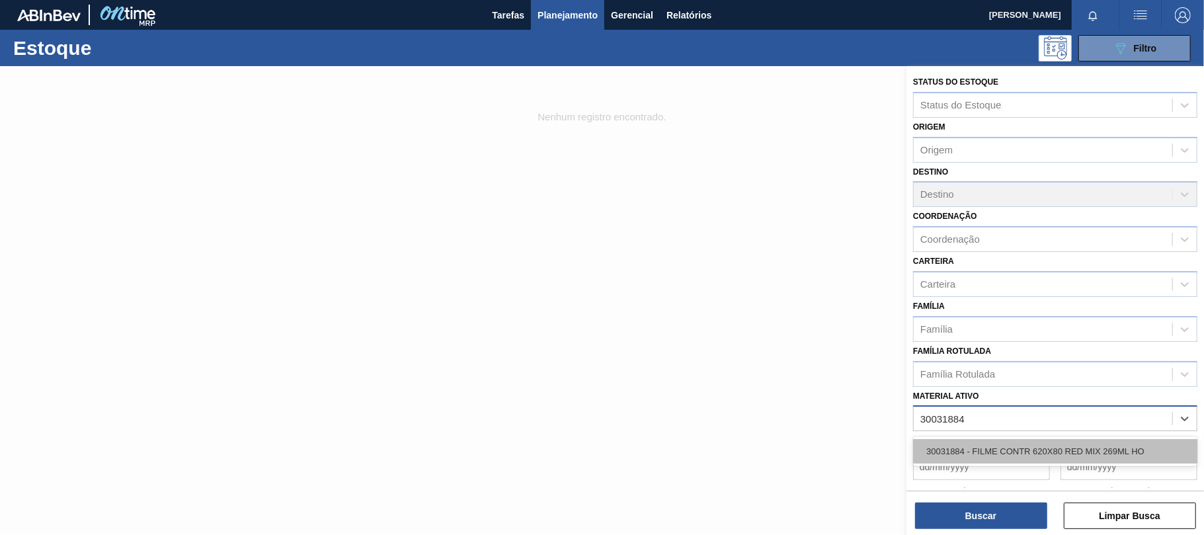
click at [1064, 446] on div "30031884 - FILME CONTR 620X80 RED MIX 269ML HO" at bounding box center [1055, 451] width 284 height 24
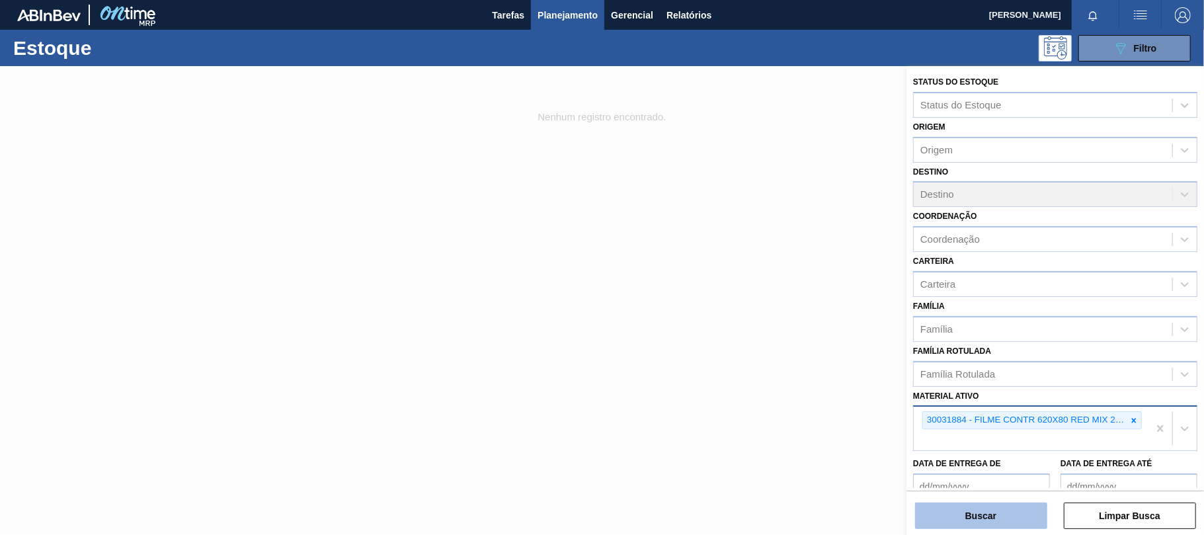
click at [1009, 512] on button "Buscar" at bounding box center [981, 515] width 132 height 26
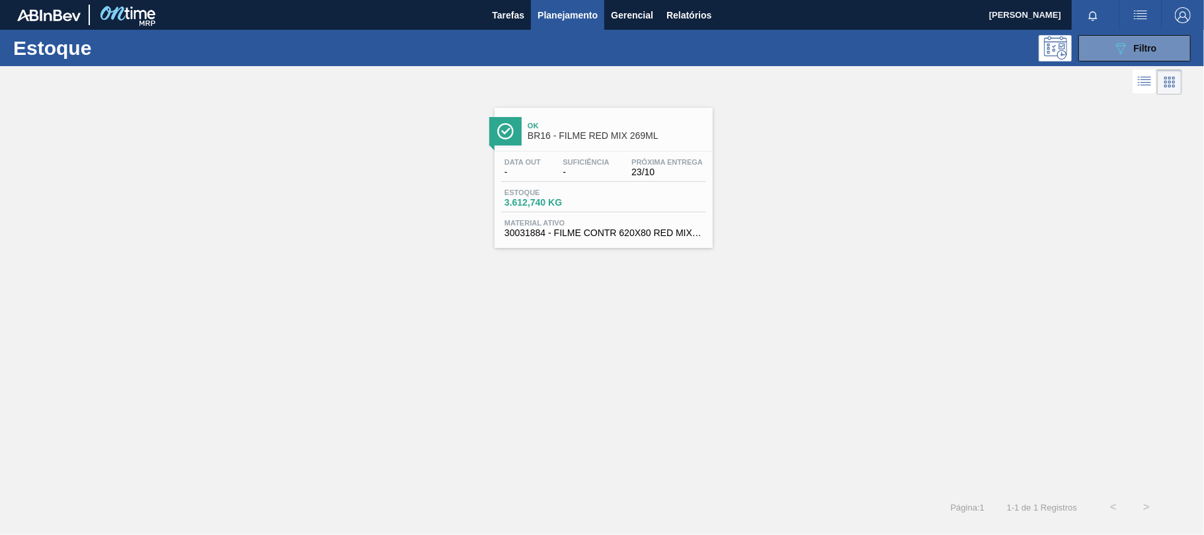
click at [640, 190] on div "Estoque 3.612,740 KG" at bounding box center [603, 200] width 205 height 24
